Goal: Navigation & Orientation: Understand site structure

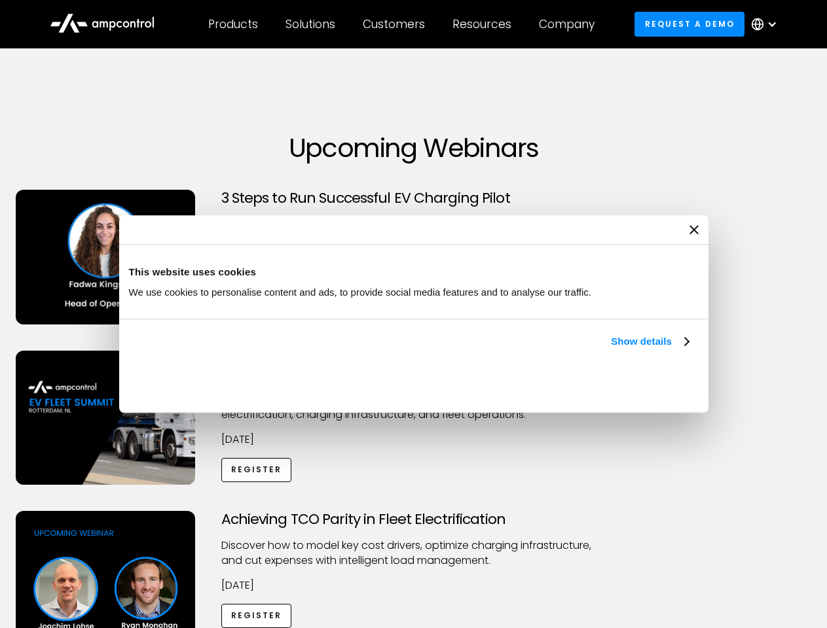
click at [611, 349] on link "Show details" at bounding box center [649, 342] width 77 height 16
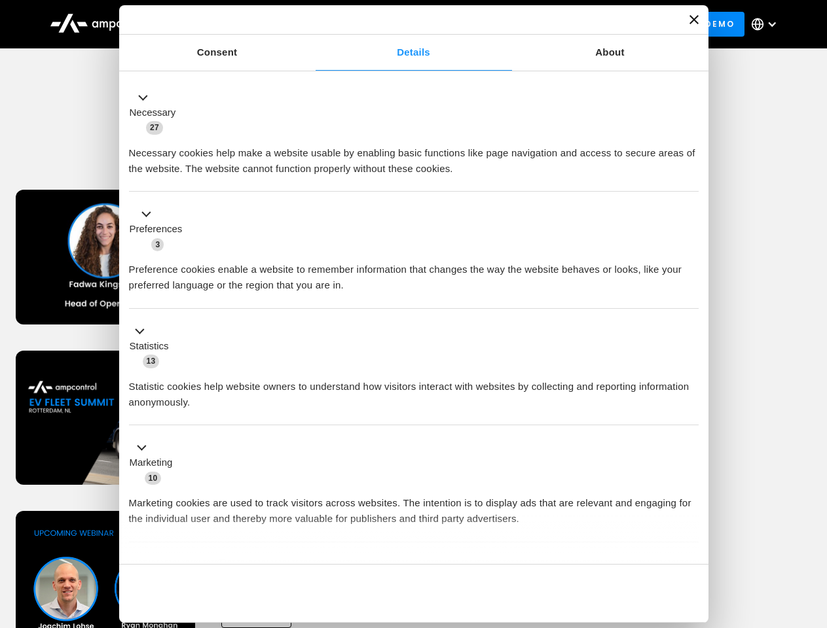
click at [690, 542] on ul "Necessary 27 Necessary cookies help make a website usable by enabling basic fun…" at bounding box center [413, 344] width 582 height 539
click at [812, 528] on div "Achieving TCO Parity in Fleet Electrification Discover how to model key cost dr…" at bounding box center [414, 614] width 822 height 206
click at [403, 24] on div "Customers" at bounding box center [394, 24] width 62 height 14
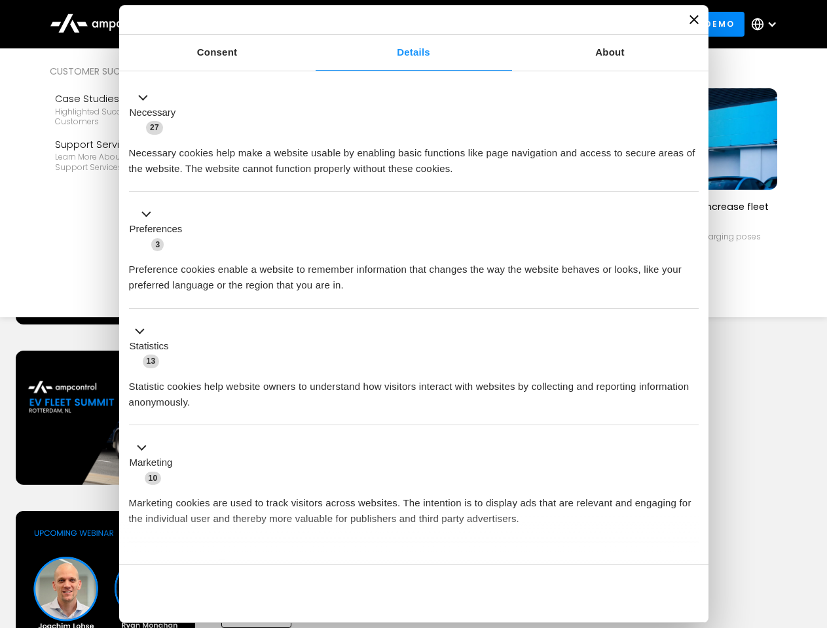
click at [232, 24] on div "Products" at bounding box center [233, 24] width 50 height 14
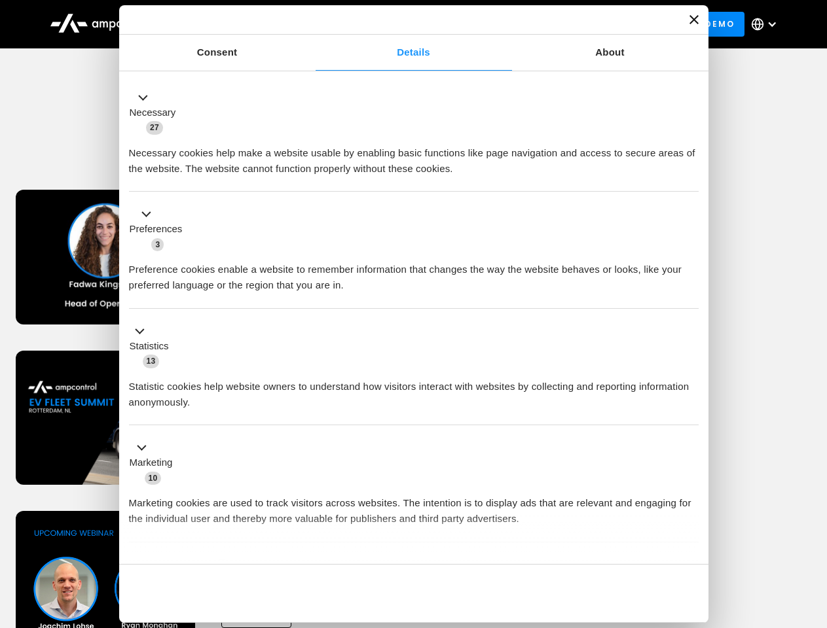
click at [311, 24] on div "Solutions" at bounding box center [310, 24] width 50 height 14
click at [396, 24] on div "Customers" at bounding box center [394, 24] width 62 height 14
click at [484, 24] on div "Resources" at bounding box center [481, 24] width 59 height 14
click at [571, 24] on div "Company" at bounding box center [567, 24] width 56 height 14
click at [767, 24] on div at bounding box center [771, 24] width 10 height 10
